Goal: Task Accomplishment & Management: Complete application form

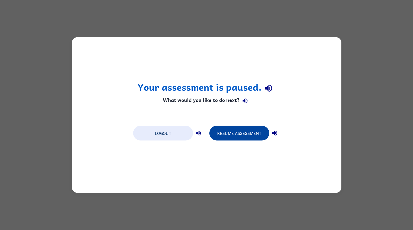
click at [234, 130] on button "Resume Assessment" at bounding box center [239, 133] width 60 height 15
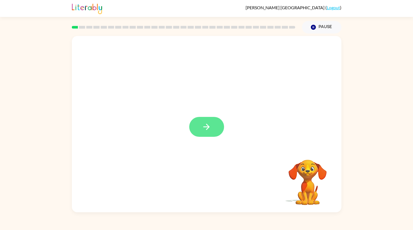
click at [222, 124] on button "button" at bounding box center [206, 127] width 35 height 20
click at [213, 124] on div at bounding box center [193, 114] width 232 height 26
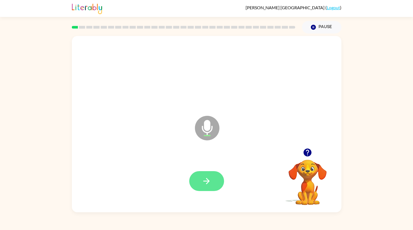
click at [213, 183] on button "button" at bounding box center [206, 181] width 35 height 20
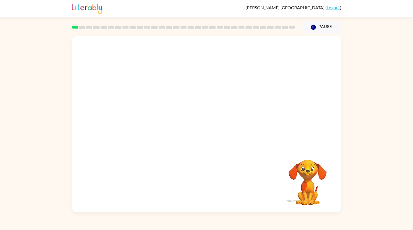
click at [300, 178] on video "Your browser must support playing .mp4 files to use Literably. Please try using…" at bounding box center [307, 178] width 54 height 54
click at [211, 149] on div at bounding box center [206, 126] width 258 height 51
click at [214, 160] on div at bounding box center [206, 180] width 258 height 51
click at [314, 27] on icon "button" at bounding box center [312, 27] width 5 height 5
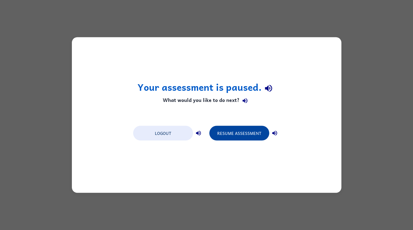
click at [242, 135] on button "Resume Assessment" at bounding box center [239, 133] width 60 height 15
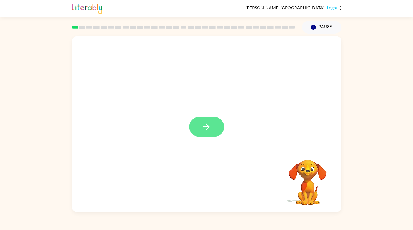
click at [207, 130] on icon "button" at bounding box center [207, 127] width 10 height 10
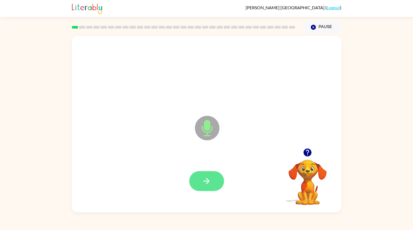
click at [196, 180] on button "button" at bounding box center [206, 181] width 35 height 20
click at [204, 190] on button "button" at bounding box center [206, 181] width 35 height 20
click at [199, 132] on icon at bounding box center [207, 128] width 24 height 24
click at [214, 134] on icon at bounding box center [207, 128] width 24 height 24
click at [210, 139] on icon at bounding box center [207, 128] width 24 height 24
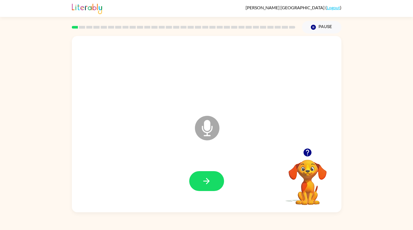
click at [210, 132] on icon at bounding box center [207, 128] width 24 height 24
click at [204, 126] on icon "Microphone The Microphone is here when it is your turn to talk" at bounding box center [234, 134] width 82 height 41
click at [206, 146] on icon "Microphone The Microphone is here when it is your turn to talk" at bounding box center [234, 134] width 82 height 41
click at [304, 179] on video "Your browser must support playing .mp4 files to use Literably. Please try using…" at bounding box center [307, 178] width 54 height 54
click at [204, 181] on icon "button" at bounding box center [206, 181] width 6 height 6
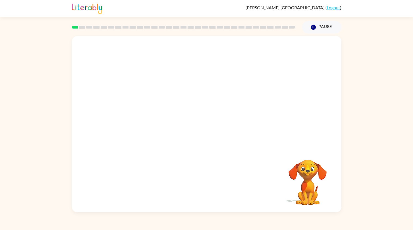
click at [307, 201] on video "Your browser must support playing .mp4 files to use Literably. Please try using…" at bounding box center [307, 178] width 54 height 54
click at [299, 188] on video "Your browser must support playing .mp4 files to use Literably. Please try using…" at bounding box center [307, 178] width 54 height 54
click at [309, 181] on video "Your browser must support playing .mp4 files to use Literably. Please try using…" at bounding box center [307, 178] width 54 height 54
click at [310, 188] on video "Your browser must support playing .mp4 files to use Literably. Please try using…" at bounding box center [307, 178] width 54 height 54
click at [96, 168] on div at bounding box center [206, 180] width 258 height 51
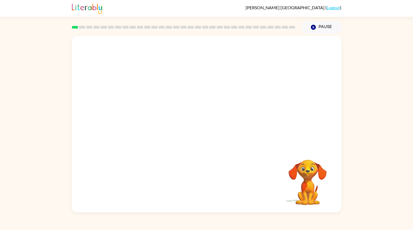
click at [308, 187] on video "Your browser must support playing .mp4 files to use Literably. Please try using…" at bounding box center [307, 178] width 54 height 54
click at [310, 179] on video "Your browser must support playing .mp4 files to use Literably. Please try using…" at bounding box center [307, 178] width 54 height 54
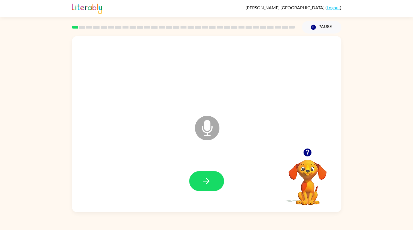
click at [215, 138] on icon "Microphone The Microphone is here when it is your turn to talk" at bounding box center [234, 134] width 82 height 41
click at [215, 184] on button "button" at bounding box center [206, 181] width 35 height 20
click at [213, 189] on button "button" at bounding box center [206, 181] width 35 height 20
click at [218, 187] on button "button" at bounding box center [206, 181] width 35 height 20
click at [214, 182] on button "button" at bounding box center [206, 181] width 35 height 20
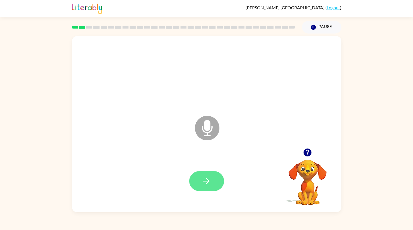
click at [218, 178] on button "button" at bounding box center [206, 181] width 35 height 20
click at [214, 148] on icon "Microphone The Microphone is here when it is your turn to talk" at bounding box center [234, 134] width 82 height 41
click at [211, 138] on icon at bounding box center [207, 128] width 24 height 24
click at [207, 134] on icon at bounding box center [207, 128] width 24 height 24
click at [212, 125] on icon at bounding box center [207, 128] width 24 height 24
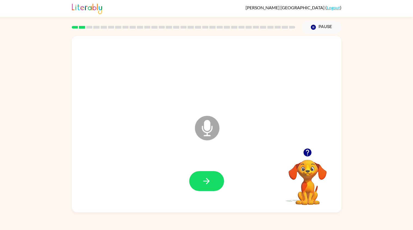
click at [201, 144] on icon "Microphone The Microphone is here when it is your turn to talk" at bounding box center [234, 134] width 82 height 41
click at [206, 132] on icon "Microphone The Microphone is here when it is your turn to talk" at bounding box center [234, 134] width 82 height 41
click at [215, 178] on button "button" at bounding box center [206, 181] width 35 height 20
click at [205, 127] on icon "Microphone The Microphone is here when it is your turn to talk" at bounding box center [234, 134] width 82 height 41
click at [251, 129] on icon "Microphone The Microphone is here when it is your turn to talk" at bounding box center [234, 134] width 82 height 41
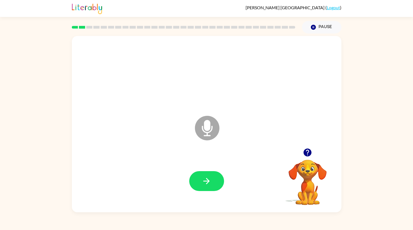
click at [245, 101] on div "Microphone The Microphone is here when it is your turn to talk" at bounding box center [193, 114] width 232 height 26
click at [216, 116] on icon "Microphone The Microphone is here when it is your turn to talk" at bounding box center [234, 134] width 82 height 41
click at [204, 143] on icon "Microphone The Microphone is here when it is your turn to talk" at bounding box center [234, 134] width 82 height 41
click at [200, 132] on icon at bounding box center [207, 128] width 24 height 24
click at [226, 107] on div "Microphone The Microphone is here when it is your turn to talk" at bounding box center [193, 114] width 232 height 26
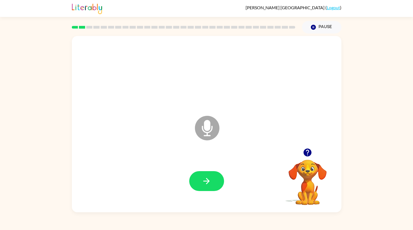
click at [206, 133] on icon "Microphone The Microphone is here when it is your turn to talk" at bounding box center [234, 134] width 82 height 41
click at [217, 179] on button "button" at bounding box center [206, 181] width 35 height 20
click at [203, 186] on button "button" at bounding box center [206, 181] width 35 height 20
click at [205, 185] on button "button" at bounding box center [206, 181] width 35 height 20
click at [214, 178] on button "button" at bounding box center [206, 181] width 35 height 20
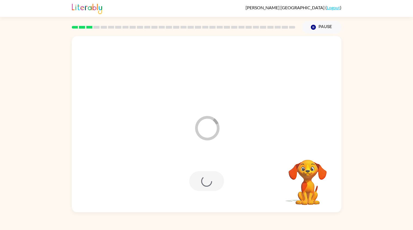
click at [411, 122] on div "Loader Your response is being sent to our graders Your browser must support pla…" at bounding box center [206, 122] width 413 height 178
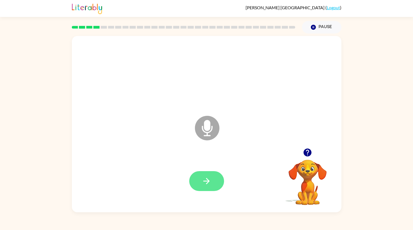
click at [212, 184] on button "button" at bounding box center [206, 181] width 35 height 20
click at [209, 189] on button "button" at bounding box center [206, 181] width 35 height 20
click at [206, 175] on button "button" at bounding box center [206, 181] width 35 height 20
click at [214, 177] on button "button" at bounding box center [206, 181] width 35 height 20
click at [207, 177] on icon "button" at bounding box center [207, 181] width 10 height 10
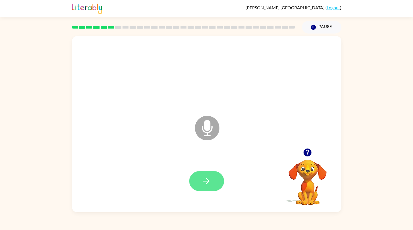
click at [213, 189] on button "button" at bounding box center [206, 181] width 35 height 20
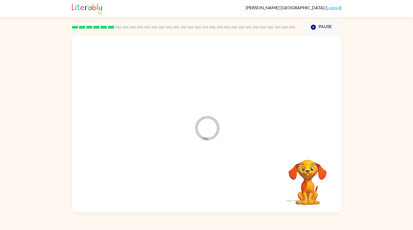
click at [211, 179] on div at bounding box center [206, 180] width 258 height 51
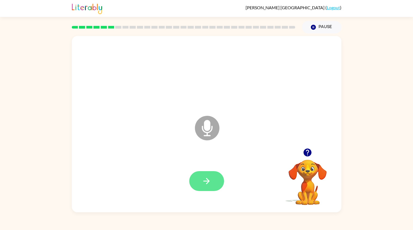
click at [207, 182] on icon "button" at bounding box center [206, 181] width 6 height 6
click at [210, 173] on button "button" at bounding box center [206, 181] width 35 height 20
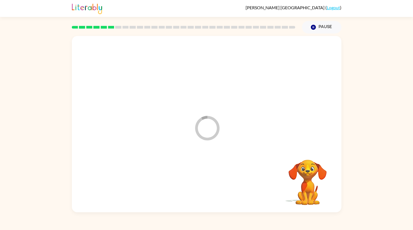
click at [206, 184] on div at bounding box center [206, 180] width 258 height 51
click at [206, 180] on div at bounding box center [206, 180] width 258 height 51
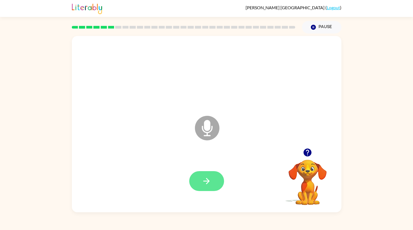
click at [217, 188] on button "button" at bounding box center [206, 181] width 35 height 20
click at [222, 185] on div at bounding box center [206, 181] width 35 height 20
click at [219, 177] on button "button" at bounding box center [206, 181] width 35 height 20
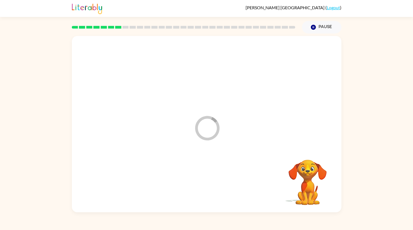
click at [200, 187] on div at bounding box center [206, 180] width 258 height 51
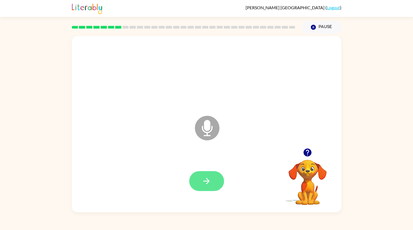
click at [215, 182] on button "button" at bounding box center [206, 181] width 35 height 20
click at [211, 182] on button "button" at bounding box center [206, 181] width 35 height 20
click at [212, 195] on div at bounding box center [206, 180] width 258 height 51
click at [211, 178] on button "button" at bounding box center [206, 181] width 35 height 20
click at [215, 184] on button "button" at bounding box center [206, 181] width 35 height 20
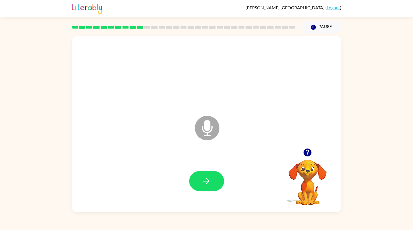
click at [352, 183] on div "Microphone The Microphone is here when it is your turn to talk Your browser mus…" at bounding box center [206, 122] width 413 height 178
click at [326, 181] on video "Your browser must support playing .mp4 files to use Literably. Please try using…" at bounding box center [307, 178] width 54 height 54
click at [203, 189] on button "button" at bounding box center [206, 181] width 35 height 20
click at [219, 218] on div "Ryan Stanford ( Logout ) Pause Pause Microphone The Microphone is here when it …" at bounding box center [206, 115] width 413 height 230
click at [215, 187] on button "button" at bounding box center [206, 181] width 35 height 20
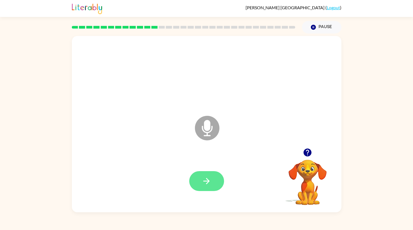
click at [212, 176] on button "button" at bounding box center [206, 181] width 35 height 20
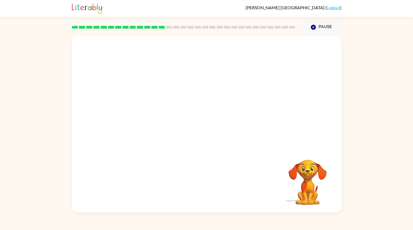
click at [311, 185] on video "Your browser must support playing .mp4 files to use Literably. Please try using…" at bounding box center [307, 178] width 54 height 54
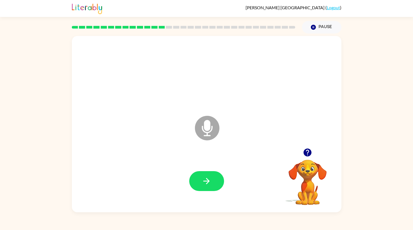
click at [219, 172] on div at bounding box center [206, 181] width 35 height 20
click at [211, 177] on button "button" at bounding box center [206, 181] width 35 height 20
click at [214, 183] on button "button" at bounding box center [206, 181] width 35 height 20
click at [206, 174] on button "button" at bounding box center [206, 181] width 35 height 20
click at [205, 188] on button "button" at bounding box center [206, 181] width 35 height 20
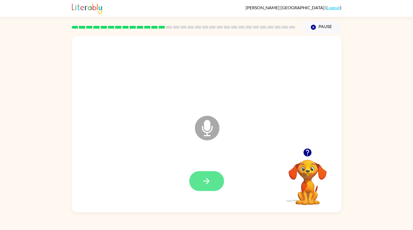
click at [206, 184] on icon "button" at bounding box center [206, 181] width 6 height 6
click at [206, 182] on icon "button" at bounding box center [207, 181] width 10 height 10
click at [211, 188] on button "button" at bounding box center [206, 181] width 35 height 20
click at [212, 182] on button "button" at bounding box center [206, 181] width 35 height 20
click at [222, 183] on button "button" at bounding box center [206, 181] width 35 height 20
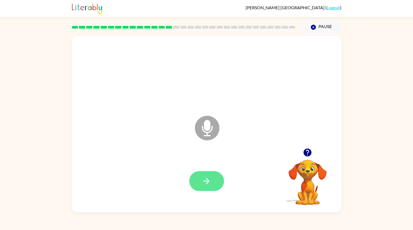
click at [202, 180] on icon "button" at bounding box center [207, 181] width 10 height 10
click at [217, 190] on button "button" at bounding box center [206, 181] width 35 height 20
click at [215, 180] on button "button" at bounding box center [206, 181] width 35 height 20
click at [201, 185] on button "button" at bounding box center [206, 181] width 35 height 20
click at [206, 181] on icon "button" at bounding box center [207, 181] width 10 height 10
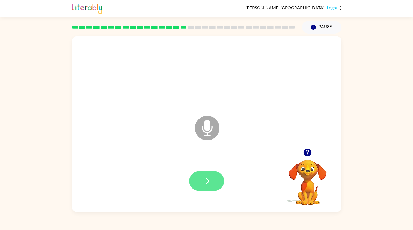
click at [207, 182] on icon "button" at bounding box center [207, 181] width 10 height 10
click at [200, 176] on button "button" at bounding box center [206, 181] width 35 height 20
click at [206, 205] on div at bounding box center [206, 180] width 258 height 51
click at [206, 184] on icon "button" at bounding box center [207, 181] width 10 height 10
click at [210, 181] on icon "button" at bounding box center [207, 181] width 10 height 10
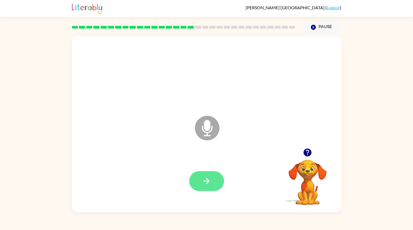
click at [214, 171] on button "button" at bounding box center [206, 181] width 35 height 20
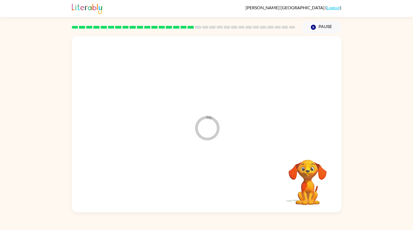
click at [223, 174] on div at bounding box center [206, 180] width 258 height 51
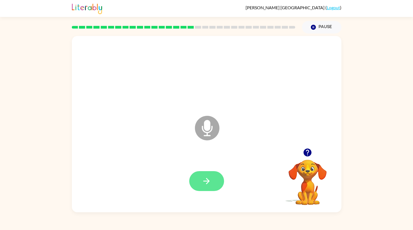
click at [216, 174] on button "button" at bounding box center [206, 181] width 35 height 20
click at [206, 182] on icon "button" at bounding box center [207, 181] width 10 height 10
click at [208, 177] on icon "button" at bounding box center [207, 181] width 10 height 10
click at [209, 179] on icon "button" at bounding box center [207, 181] width 10 height 10
click at [206, 184] on icon "button" at bounding box center [207, 181] width 10 height 10
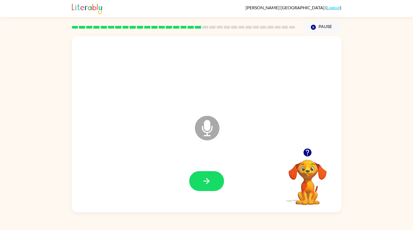
click at [203, 196] on div at bounding box center [206, 180] width 258 height 51
click at [211, 182] on icon "button" at bounding box center [207, 181] width 10 height 10
click at [199, 190] on button "button" at bounding box center [206, 181] width 35 height 20
click at [212, 184] on button "button" at bounding box center [206, 181] width 35 height 20
click at [215, 187] on button "button" at bounding box center [206, 181] width 35 height 20
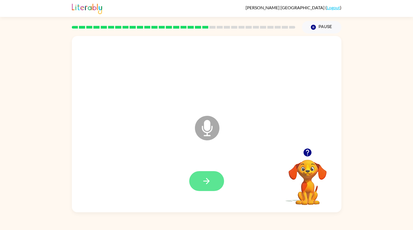
click at [213, 190] on button "button" at bounding box center [206, 181] width 35 height 20
click at [206, 183] on icon "button" at bounding box center [206, 181] width 6 height 6
click at [207, 182] on icon "button" at bounding box center [206, 181] width 6 height 6
click at [215, 185] on button "button" at bounding box center [206, 181] width 35 height 20
click at [206, 187] on button "button" at bounding box center [206, 181] width 35 height 20
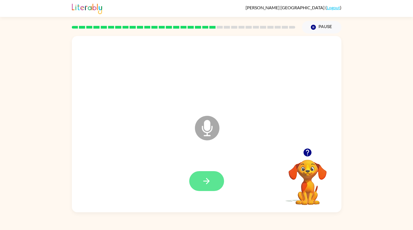
click at [215, 184] on button "button" at bounding box center [206, 181] width 35 height 20
click at [201, 189] on button "button" at bounding box center [206, 181] width 35 height 20
click at [218, 181] on button "button" at bounding box center [206, 181] width 35 height 20
click at [198, 190] on button "button" at bounding box center [206, 181] width 35 height 20
click at [210, 182] on icon "button" at bounding box center [207, 181] width 10 height 10
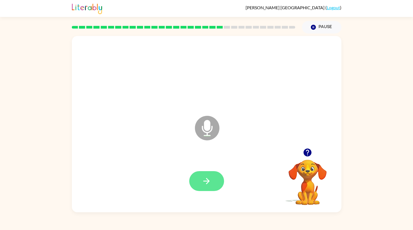
click at [207, 184] on icon "button" at bounding box center [207, 181] width 10 height 10
click at [212, 177] on button "button" at bounding box center [206, 181] width 35 height 20
click at [203, 181] on icon "button" at bounding box center [206, 181] width 6 height 6
click at [196, 177] on button "button" at bounding box center [206, 181] width 35 height 20
click at [211, 187] on button "button" at bounding box center [206, 181] width 35 height 20
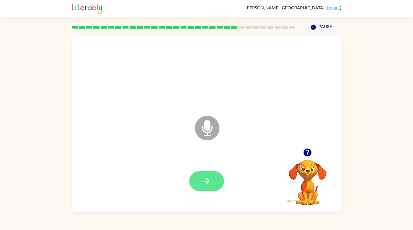
click at [216, 183] on button "button" at bounding box center [206, 181] width 35 height 20
click at [213, 177] on button "button" at bounding box center [206, 181] width 35 height 20
click at [204, 184] on icon "button" at bounding box center [207, 181] width 10 height 10
click at [206, 184] on icon "button" at bounding box center [207, 181] width 10 height 10
click at [213, 182] on button "button" at bounding box center [206, 181] width 35 height 20
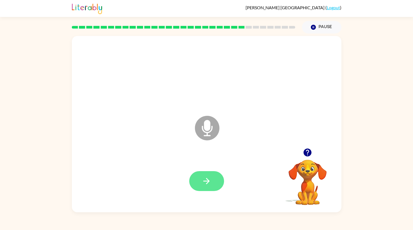
click at [218, 182] on button "button" at bounding box center [206, 181] width 35 height 20
click at [210, 177] on icon "button" at bounding box center [207, 181] width 10 height 10
click at [212, 183] on button "button" at bounding box center [206, 181] width 35 height 20
click at [223, 185] on div at bounding box center [206, 181] width 35 height 20
click at [206, 181] on icon "button" at bounding box center [206, 181] width 6 height 6
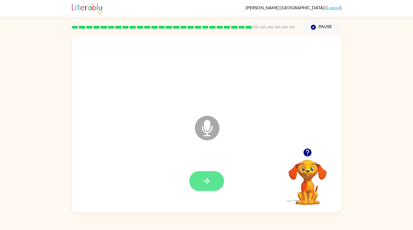
click at [206, 174] on button "button" at bounding box center [206, 181] width 35 height 20
click at [209, 182] on icon "button" at bounding box center [207, 181] width 10 height 10
click at [214, 189] on button "button" at bounding box center [206, 181] width 35 height 20
click at [196, 178] on button "button" at bounding box center [206, 181] width 35 height 20
click at [208, 180] on icon "button" at bounding box center [206, 181] width 6 height 6
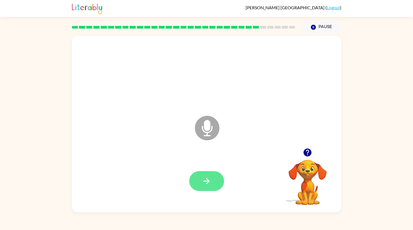
click at [208, 189] on button "button" at bounding box center [206, 181] width 35 height 20
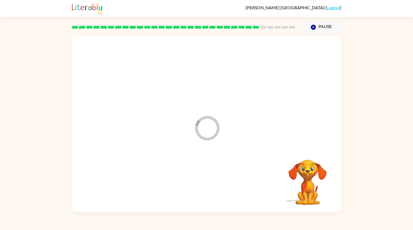
click at [203, 193] on div at bounding box center [206, 180] width 258 height 51
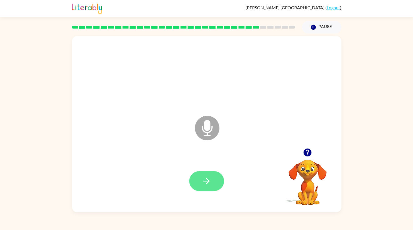
click at [206, 178] on icon "button" at bounding box center [206, 181] width 6 height 6
click at [191, 190] on div at bounding box center [206, 181] width 35 height 20
click at [215, 174] on button "button" at bounding box center [206, 181] width 35 height 20
click at [215, 181] on div at bounding box center [206, 180] width 258 height 51
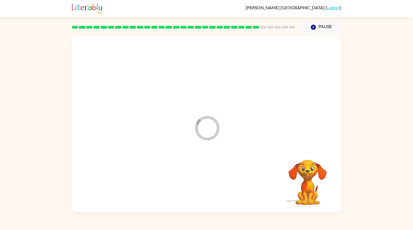
click at [225, 179] on div at bounding box center [206, 180] width 258 height 51
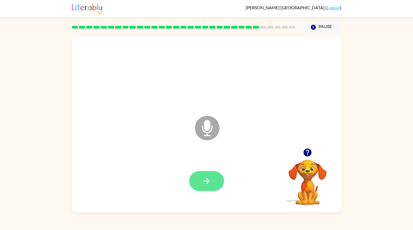
click at [209, 185] on icon "button" at bounding box center [207, 181] width 10 height 10
click at [206, 173] on button "button" at bounding box center [206, 181] width 35 height 20
click at [214, 182] on button "button" at bounding box center [206, 181] width 35 height 20
click at [207, 176] on icon "button" at bounding box center [207, 181] width 10 height 10
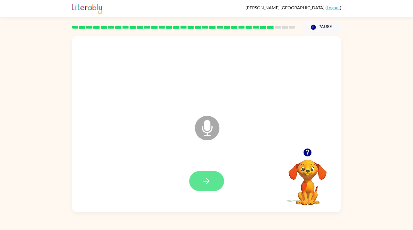
click at [203, 187] on button "button" at bounding box center [206, 181] width 35 height 20
click at [203, 180] on icon "button" at bounding box center [207, 181] width 10 height 10
click at [212, 178] on button "button" at bounding box center [206, 181] width 35 height 20
click at [207, 184] on icon "button" at bounding box center [207, 181] width 10 height 10
click at [206, 172] on button "button" at bounding box center [206, 181] width 35 height 20
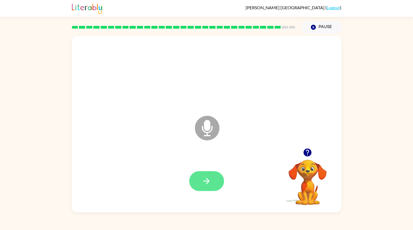
click at [217, 180] on button "button" at bounding box center [206, 181] width 35 height 20
click at [208, 181] on icon "button" at bounding box center [206, 181] width 6 height 6
click at [206, 190] on button "button" at bounding box center [206, 181] width 35 height 20
click at [198, 188] on button "button" at bounding box center [206, 181] width 35 height 20
click at [208, 187] on button "button" at bounding box center [206, 181] width 35 height 20
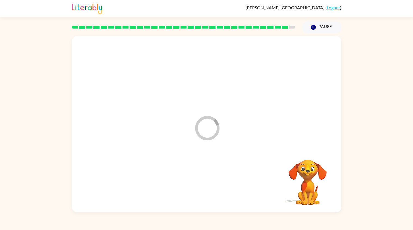
click at [204, 174] on div at bounding box center [206, 180] width 258 height 51
click at [204, 181] on icon "button" at bounding box center [206, 181] width 6 height 6
